Goal: Task Accomplishment & Management: Complete application form

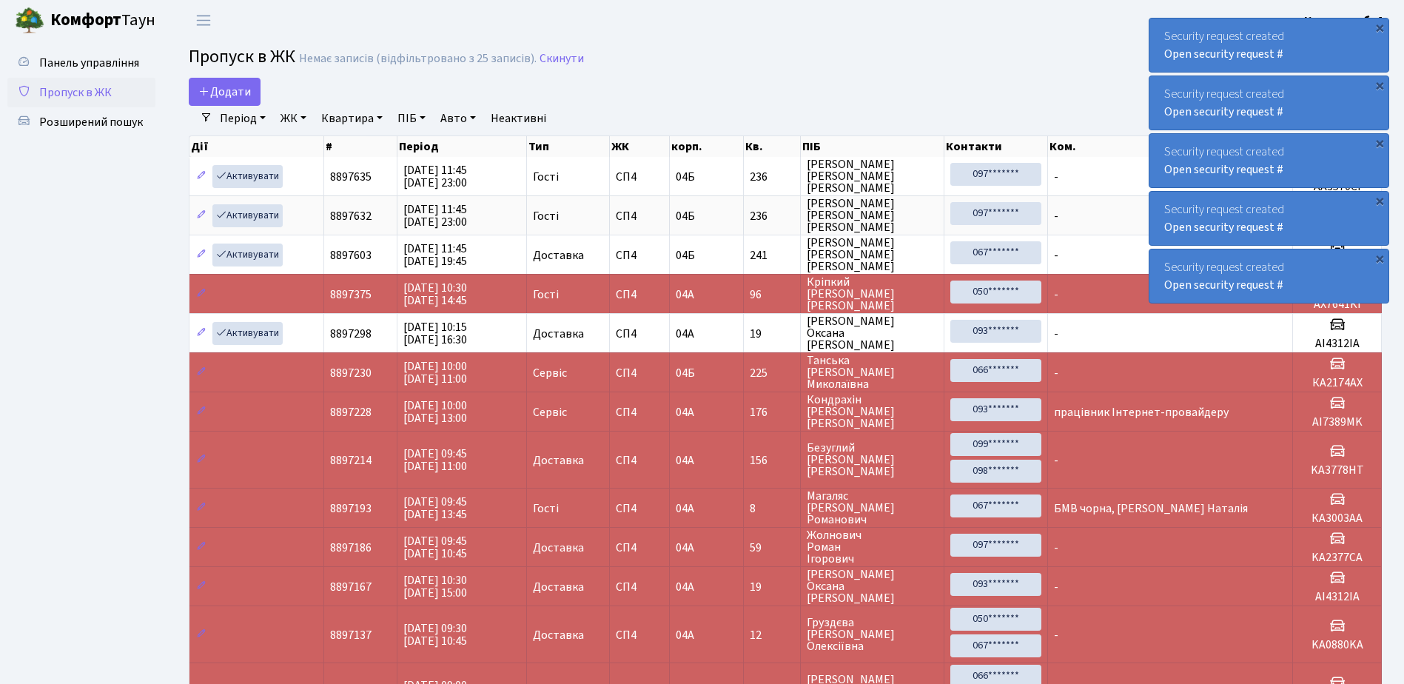
select select "25"
click at [226, 90] on span "Додати" at bounding box center [224, 92] width 53 height 16
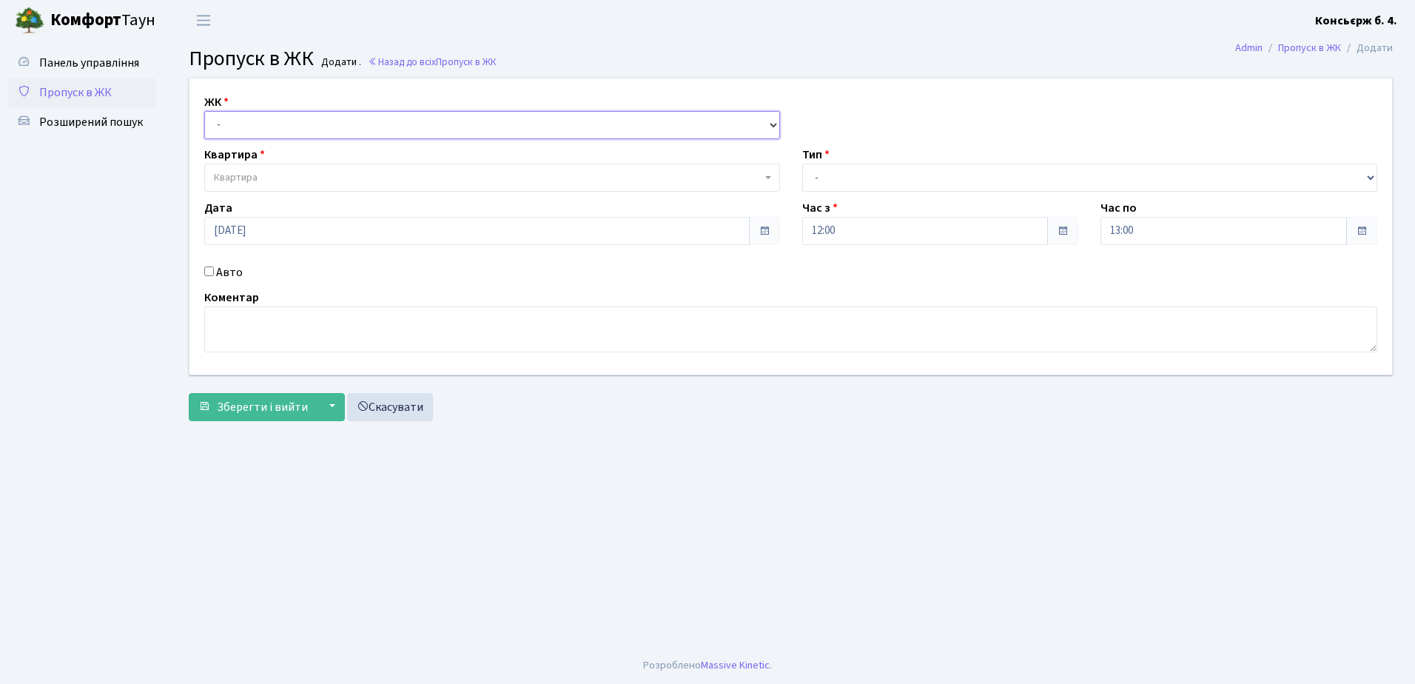
drag, startPoint x: 244, startPoint y: 114, endPoint x: 243, endPoint y: 124, distance: 10.4
click at [244, 114] on select "- СП4, Столичне шосе, 5" at bounding box center [492, 125] width 576 height 28
select select "325"
click at [204, 111] on select "- СП4, Столичне шосе, 5" at bounding box center [492, 125] width 576 height 28
select select
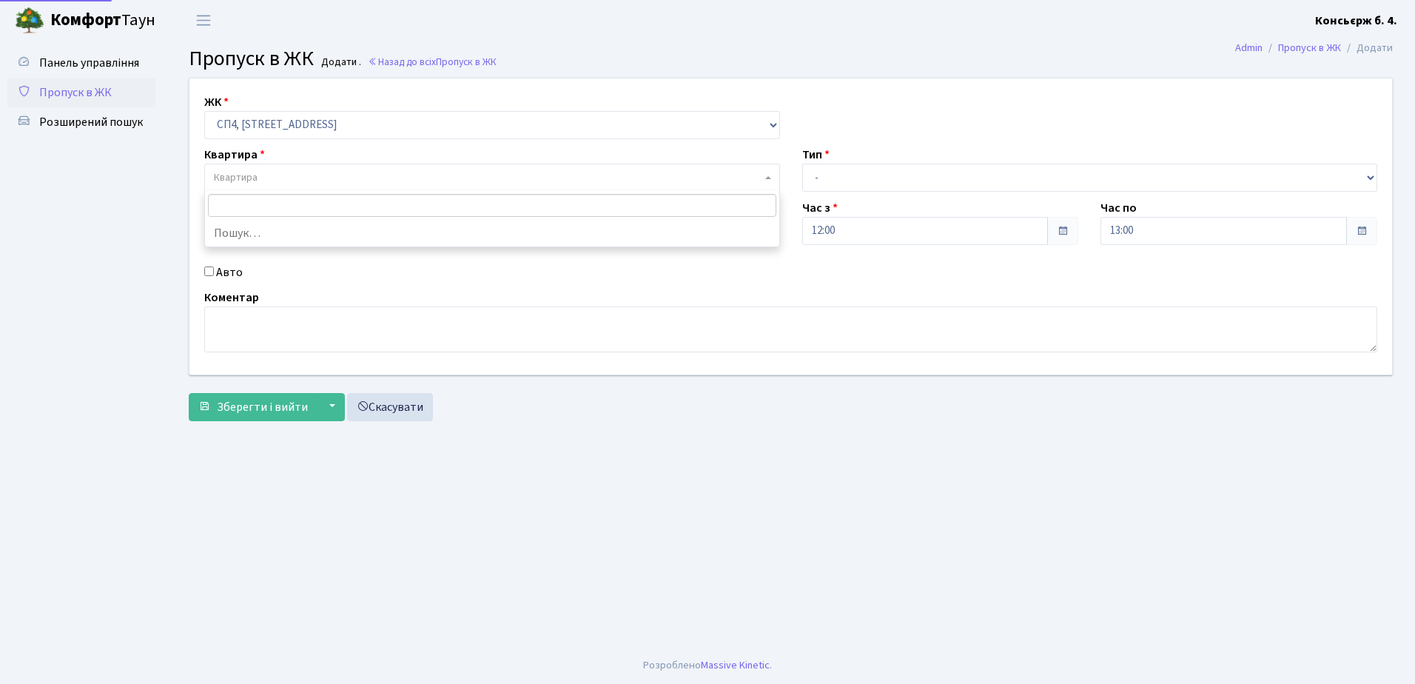
click at [248, 167] on span "Квартира" at bounding box center [492, 178] width 576 height 28
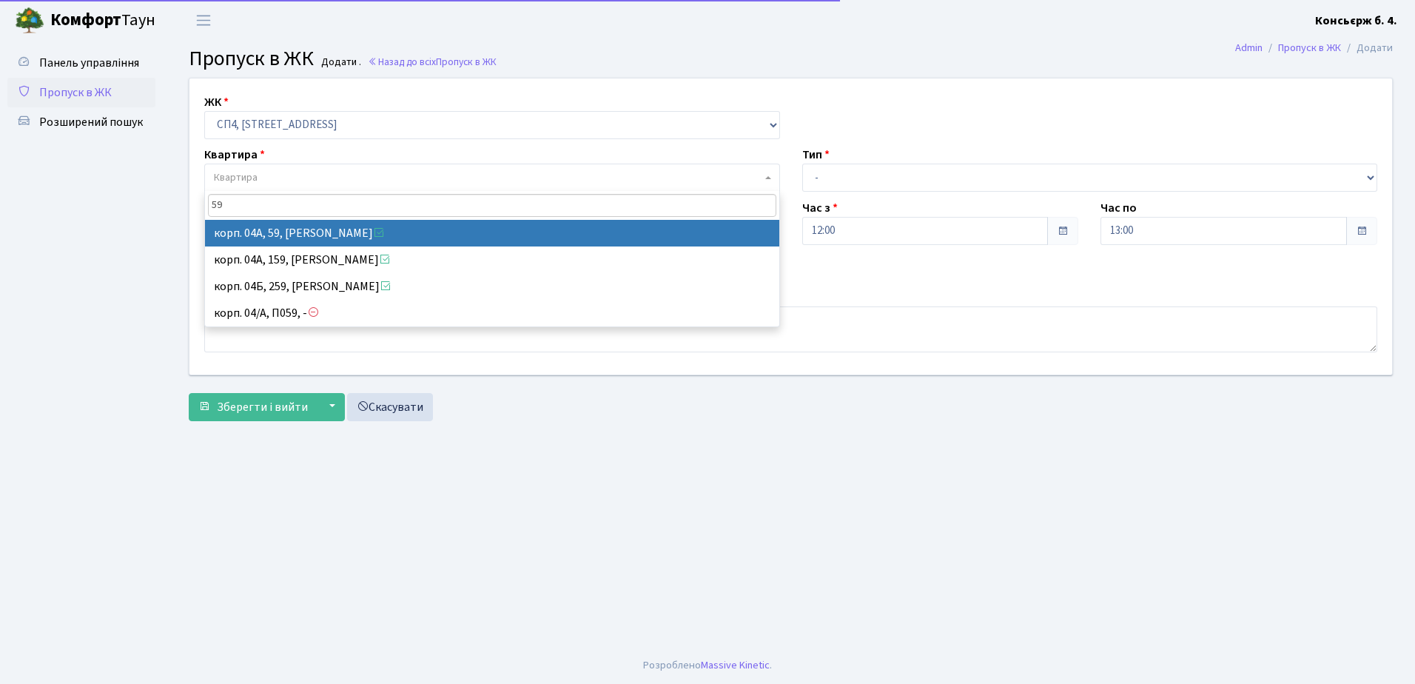
type input "59"
select select "21087"
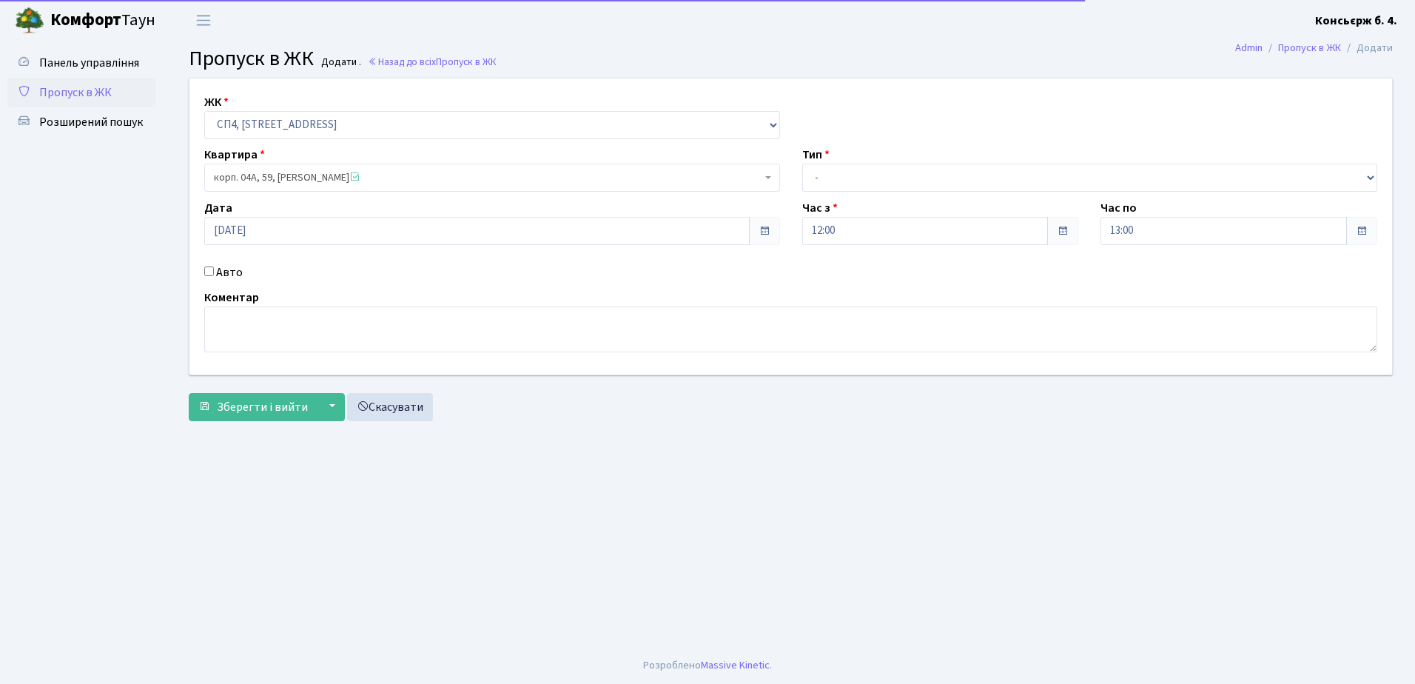
click at [832, 161] on div "Тип - Доставка Таксі Гості Сервіс" at bounding box center [1090, 169] width 598 height 46
click at [841, 187] on select "- Доставка Таксі Гості Сервіс" at bounding box center [1090, 178] width 576 height 28
select select "1"
click at [802, 164] on select "- Доставка Таксі Гості Сервіс" at bounding box center [1090, 178] width 576 height 28
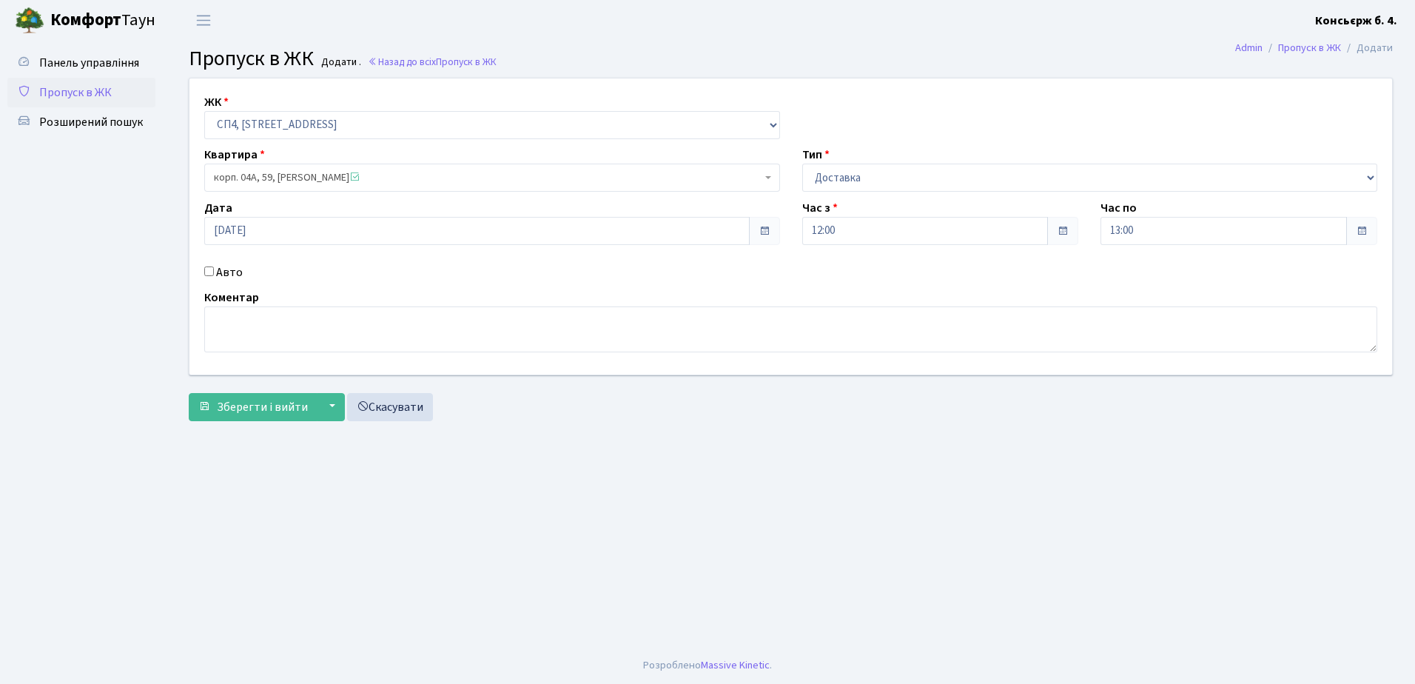
click at [207, 267] on input "Авто" at bounding box center [209, 271] width 10 height 10
checkbox input "true"
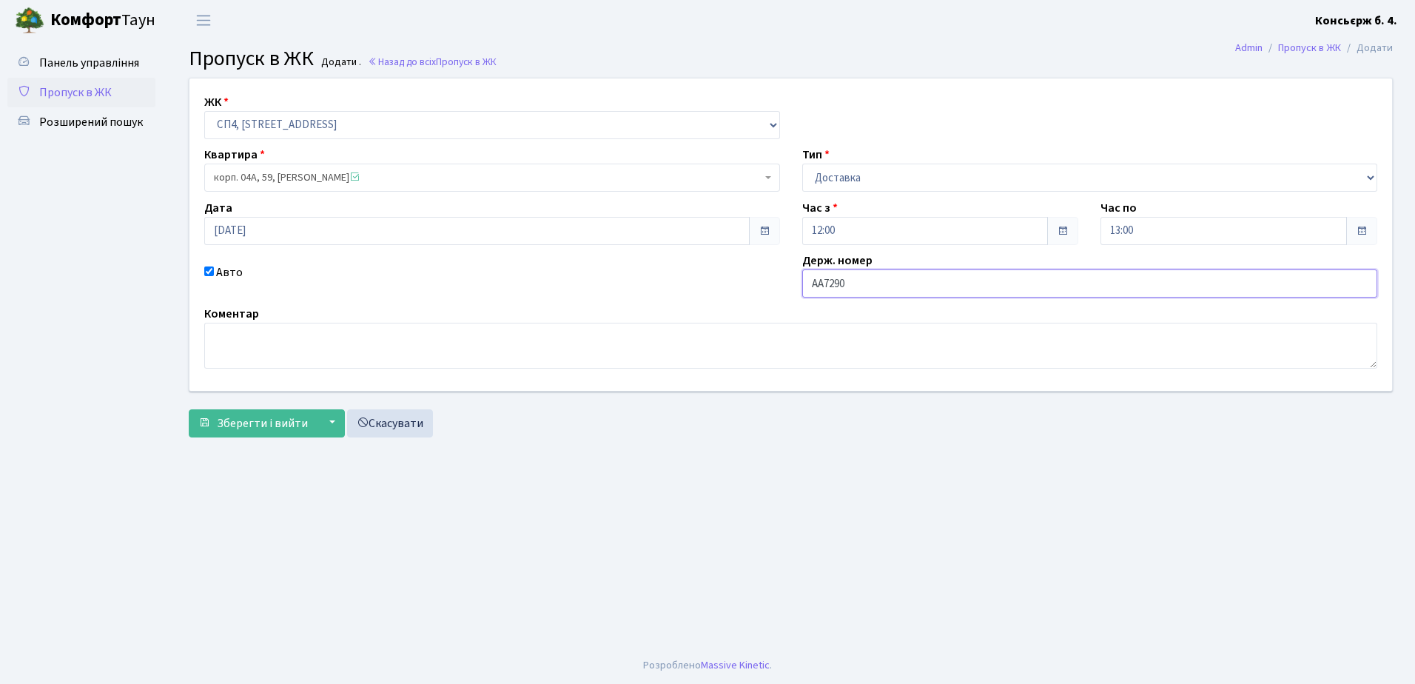
type input "AA7290MP"
click at [263, 424] on span "Зберегти і вийти" at bounding box center [262, 423] width 91 height 16
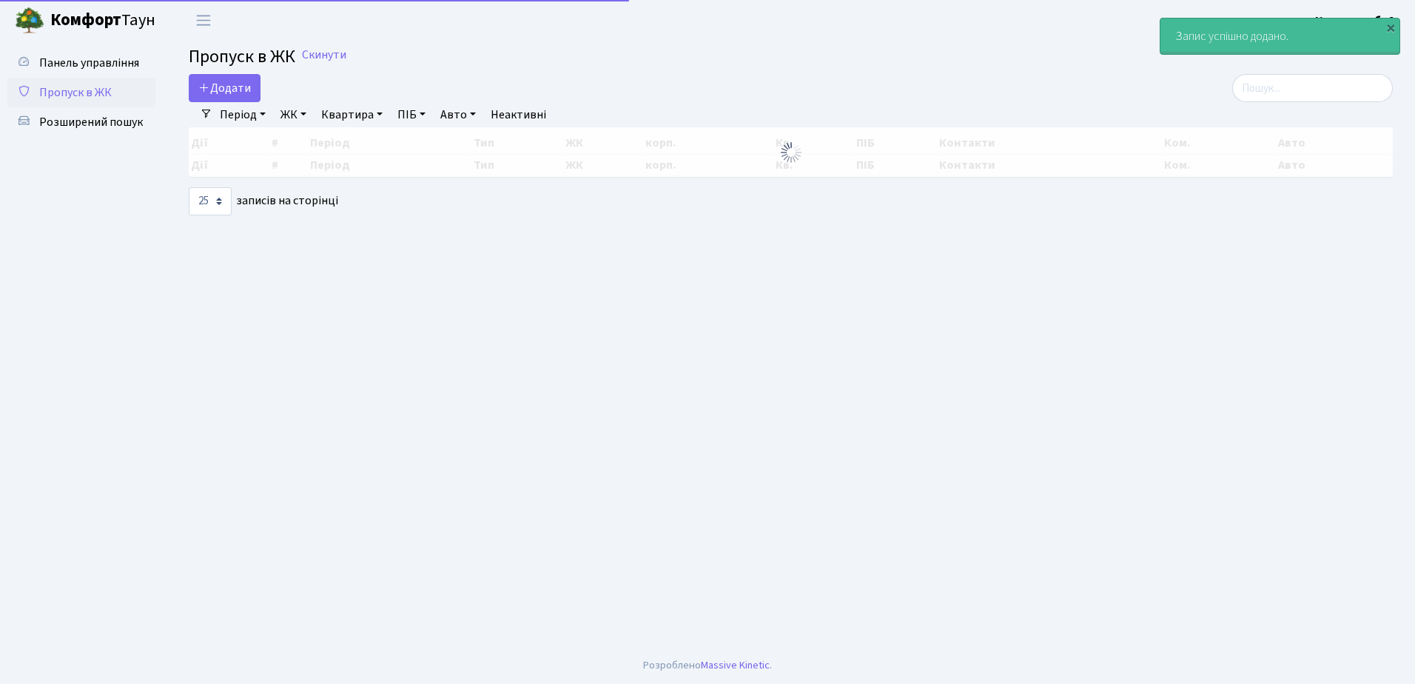
select select "25"
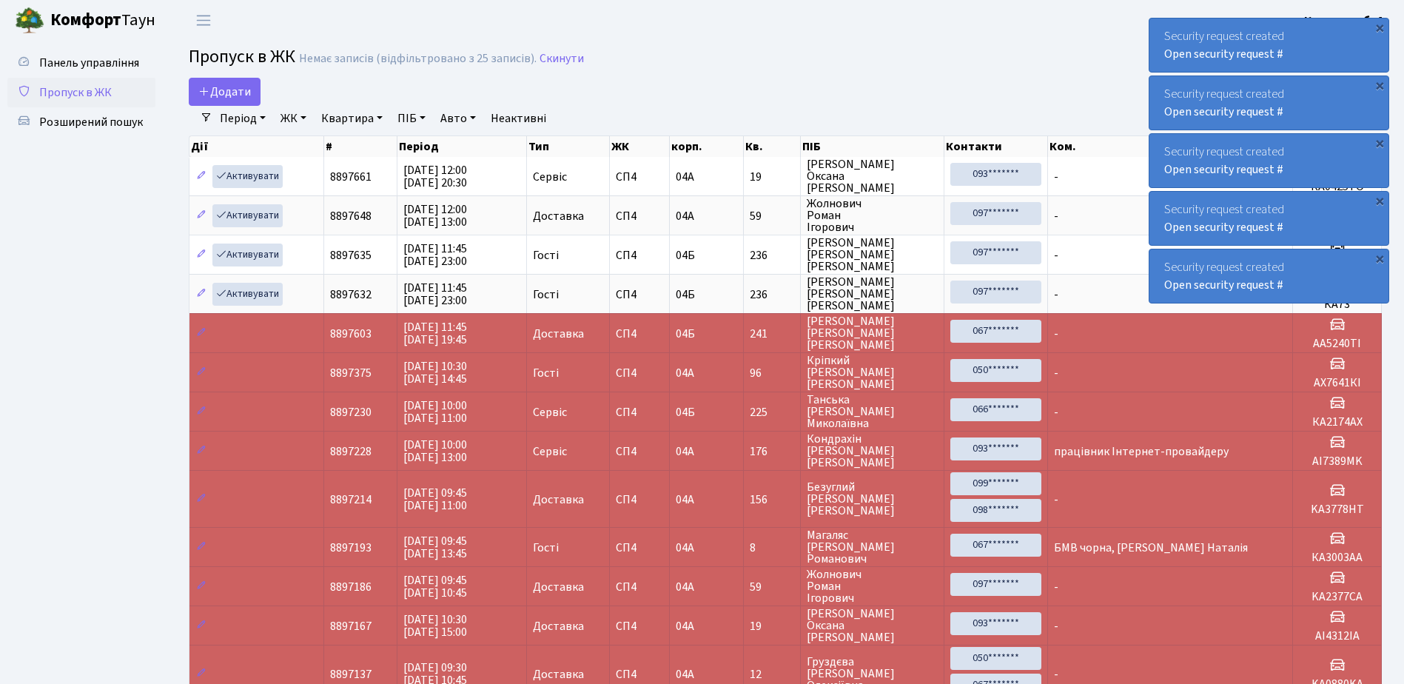
click at [91, 93] on span "Пропуск в ЖК" at bounding box center [75, 92] width 73 height 16
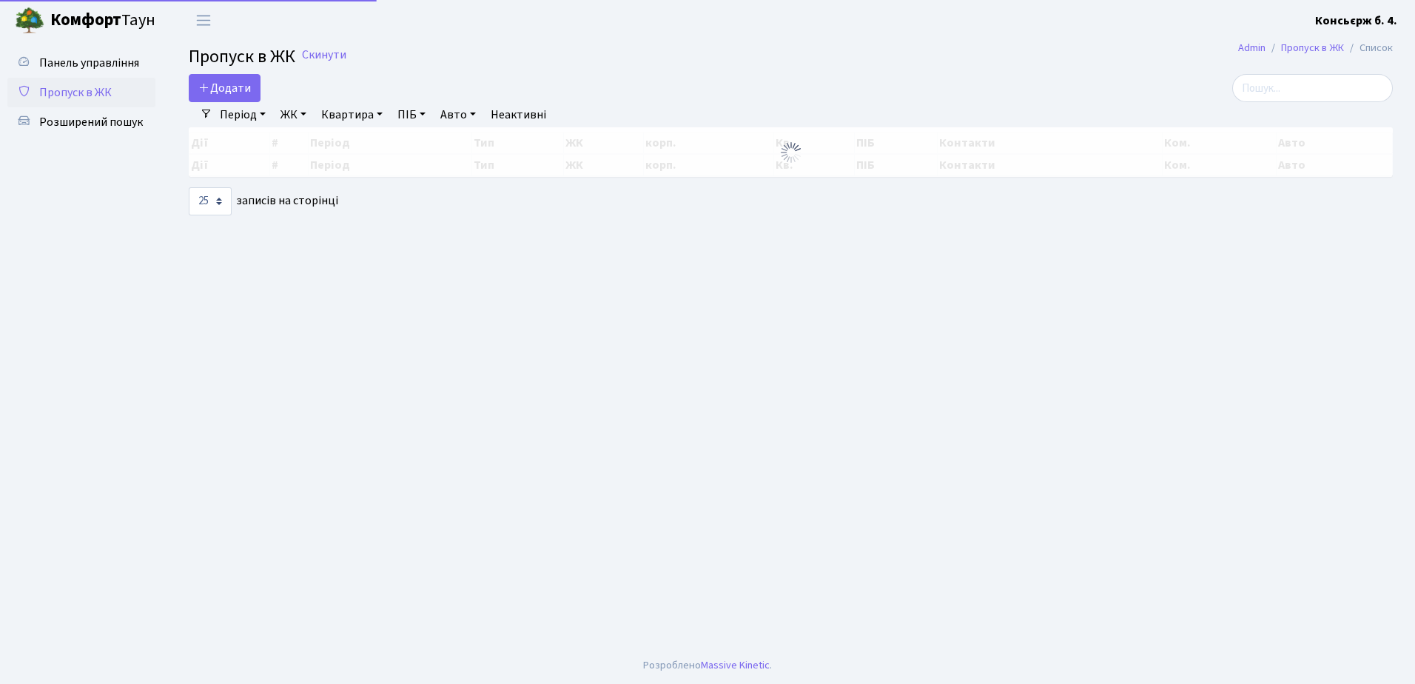
select select "25"
